Goal: Obtain resource: Obtain resource

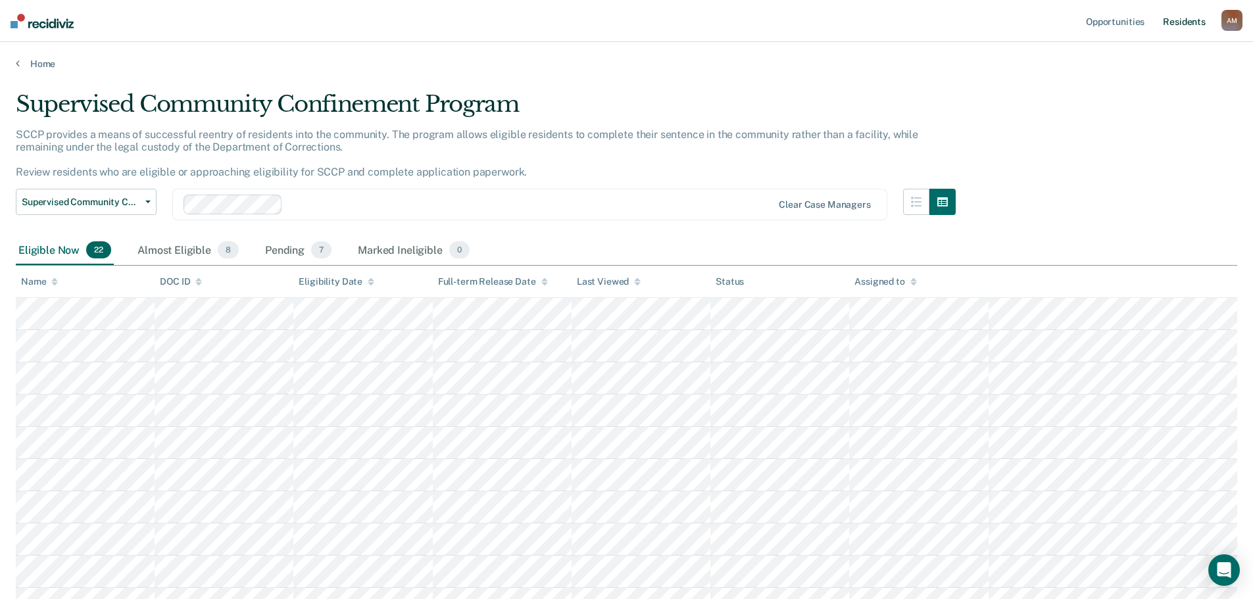
click at [1181, 18] on link "Resident s" at bounding box center [1184, 21] width 48 height 42
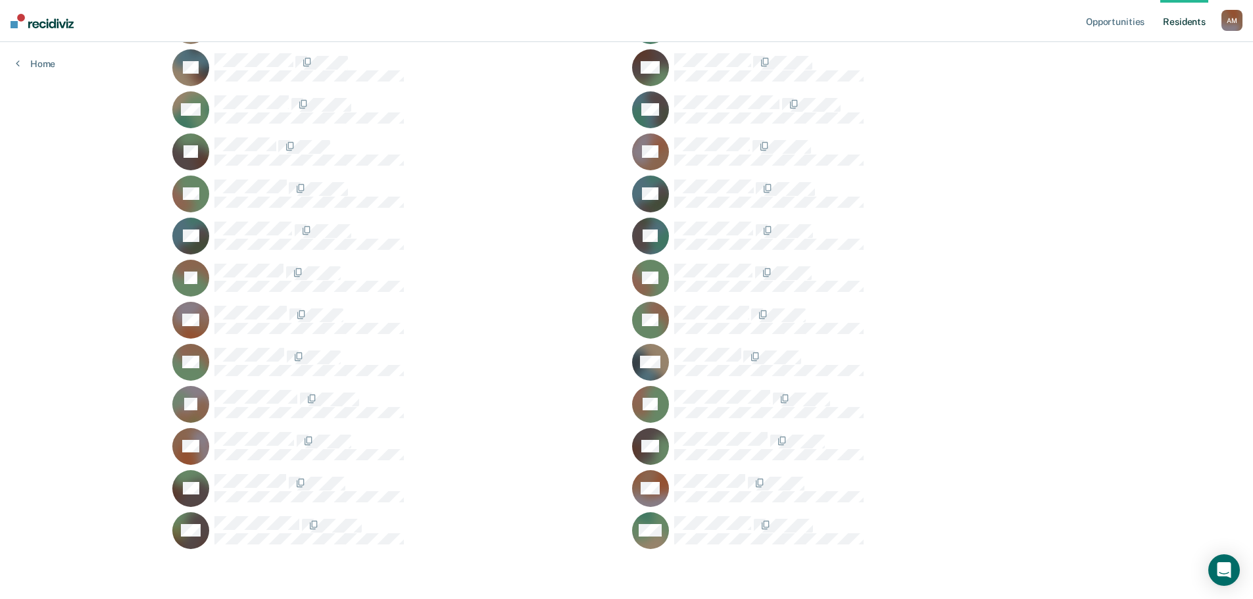
scroll to position [781, 0]
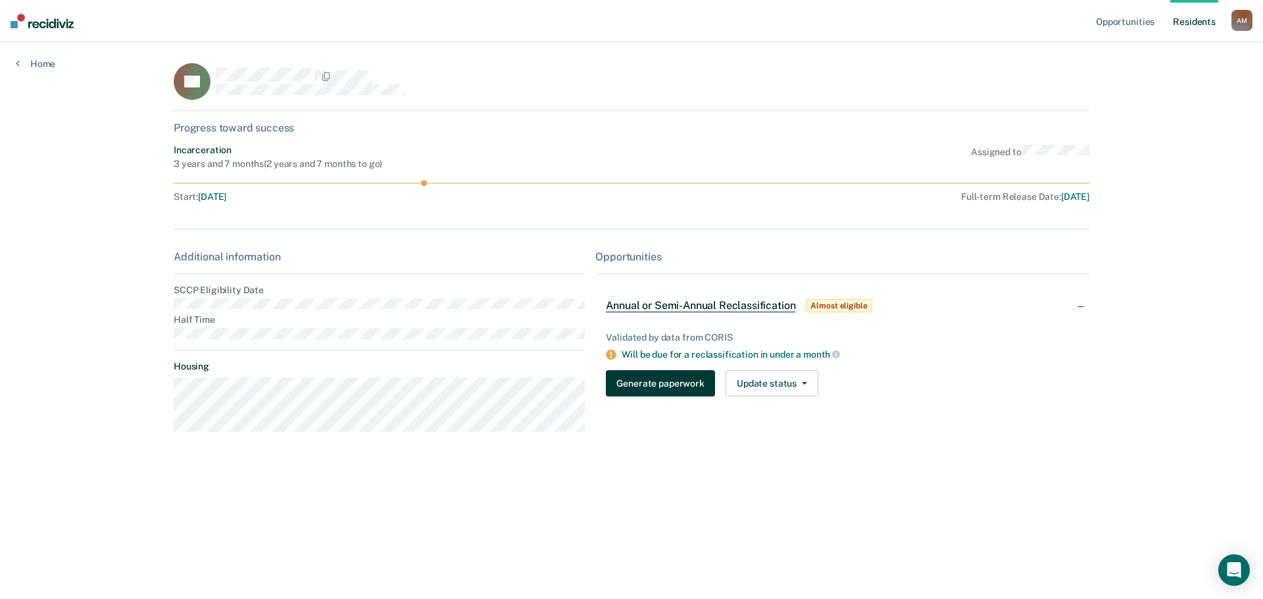
click at [646, 376] on button "Generate paperwork" at bounding box center [660, 383] width 109 height 26
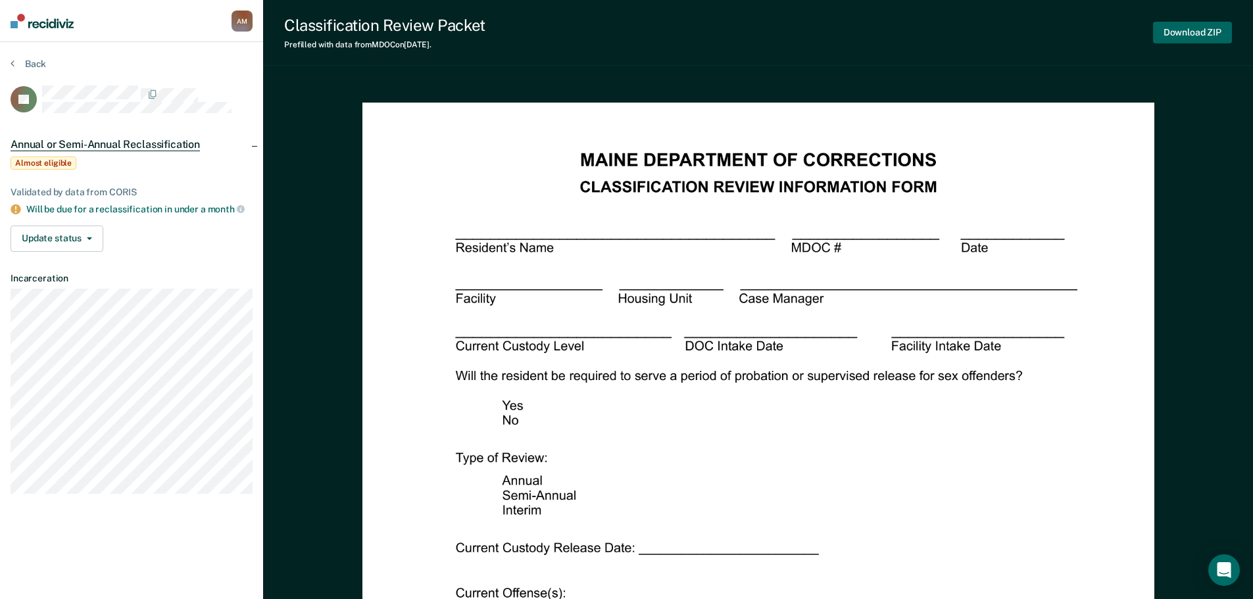
click at [1186, 34] on button "Download ZIP" at bounding box center [1192, 33] width 79 height 22
